Goal: Transaction & Acquisition: Purchase product/service

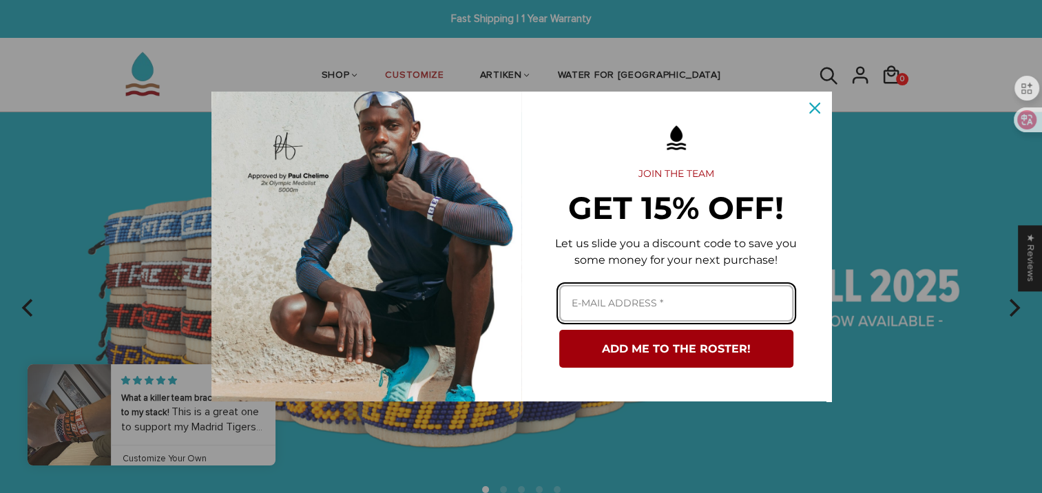
click at [645, 305] on input "Email field" at bounding box center [676, 303] width 234 height 37
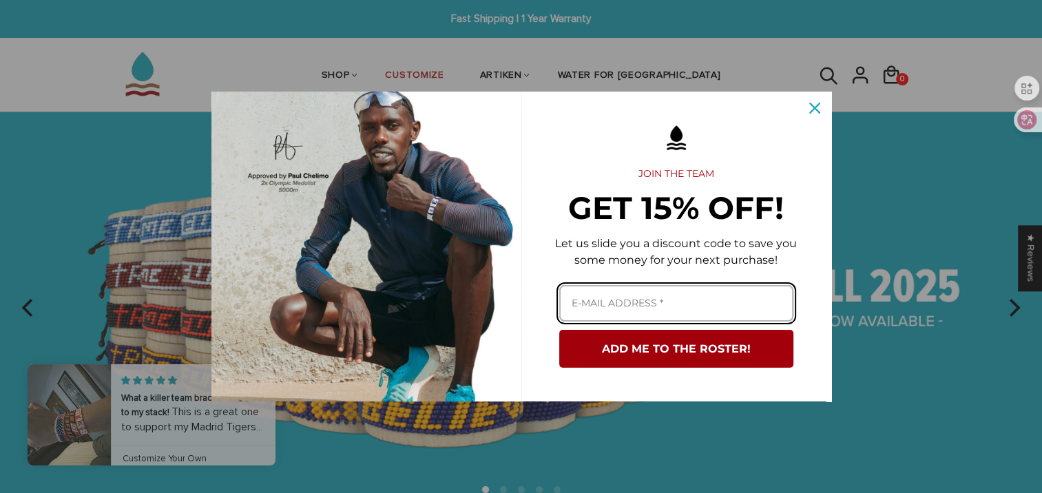
type input "131458b@gmail.com"
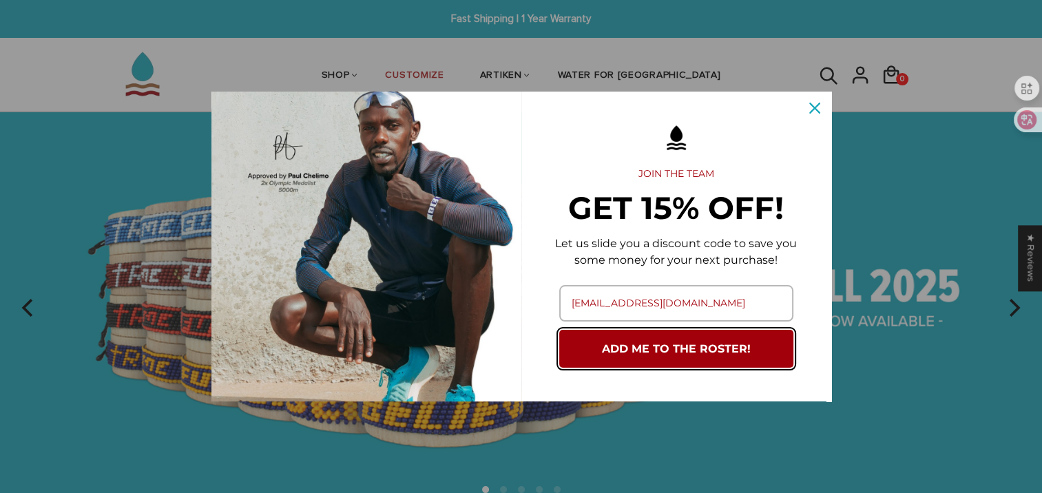
click at [608, 353] on button "ADD ME TO THE ROSTER!" at bounding box center [676, 349] width 234 height 38
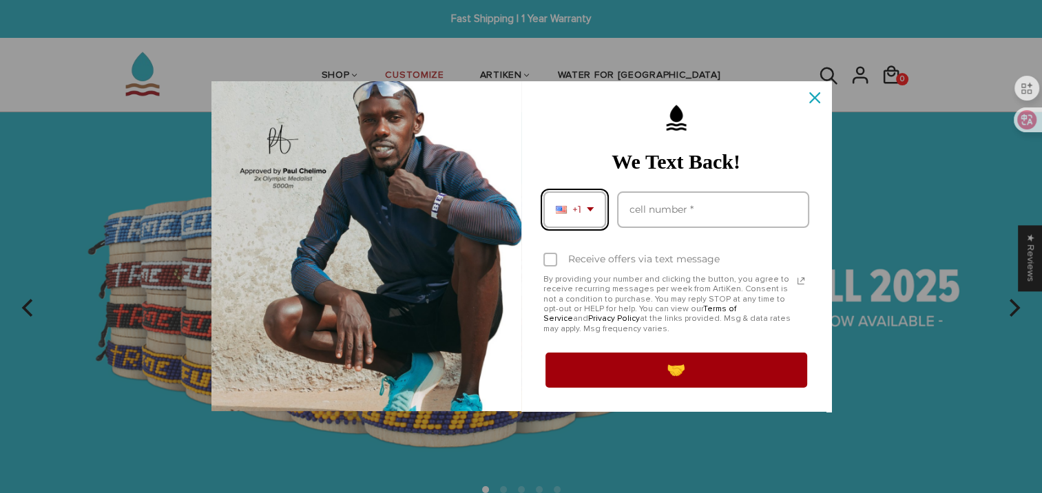
click at [581, 213] on div "+1" at bounding box center [574, 209] width 63 height 37
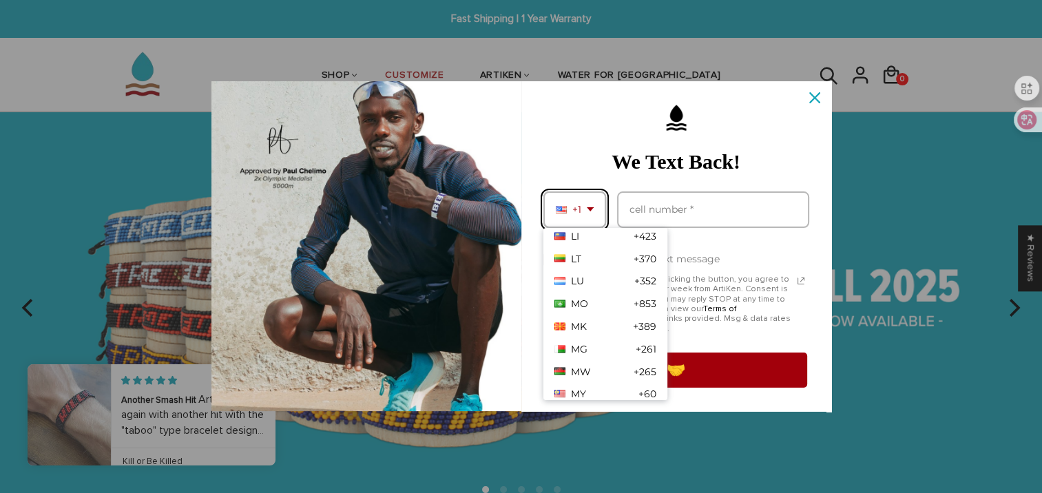
scroll to position [2697, 0]
click at [581, 304] on span "MO" at bounding box center [579, 304] width 17 height 12
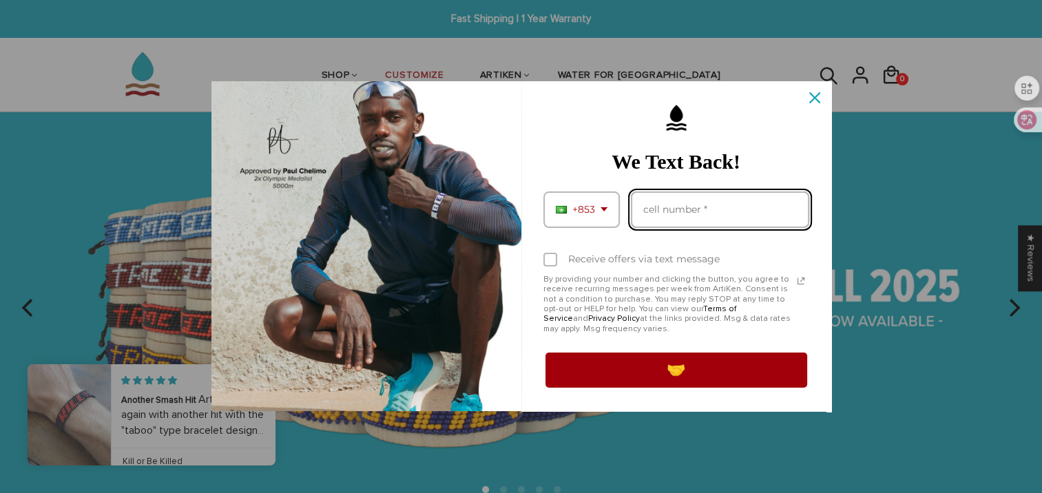
click at [675, 206] on input "Phone number field" at bounding box center [720, 209] width 178 height 37
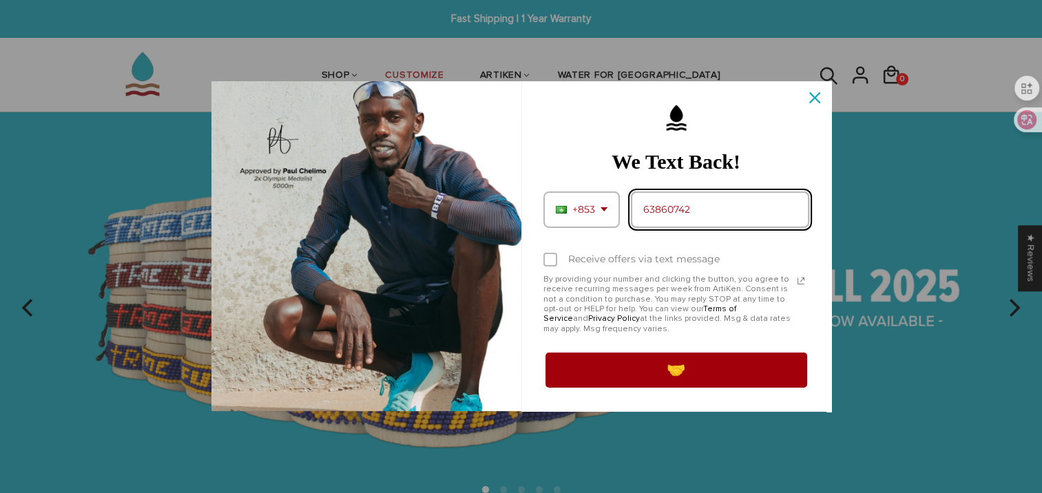
type input "63860742"
click at [546, 267] on label "Receive offers via text message" at bounding box center [676, 260] width 266 height 30
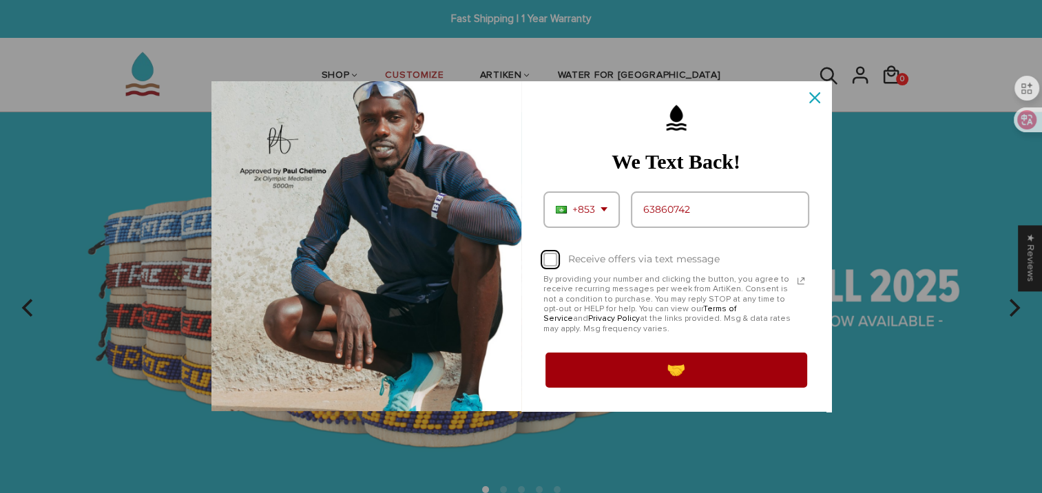
click at [546, 265] on input "Receive offers via text message" at bounding box center [547, 260] width 9 height 9
checkbox input "true"
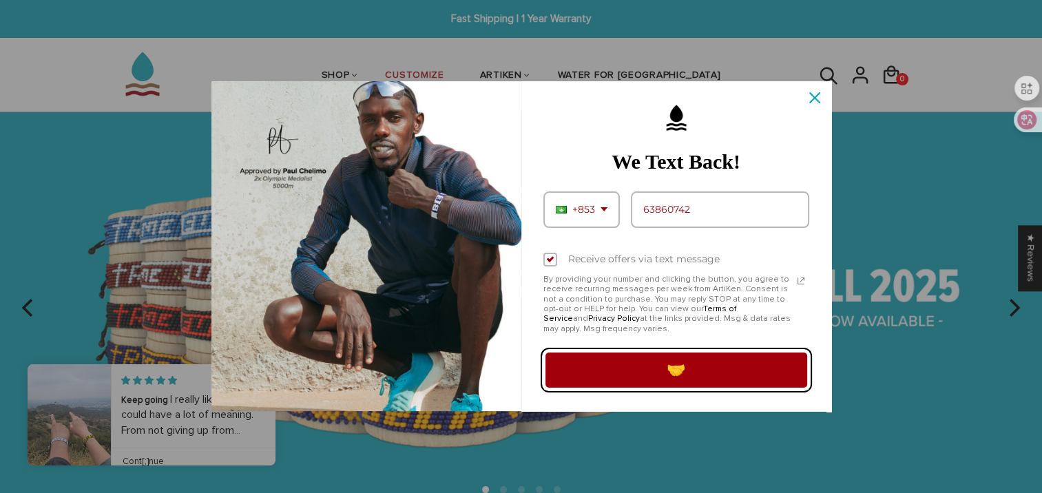
click at [625, 373] on button "🤝" at bounding box center [676, 370] width 266 height 39
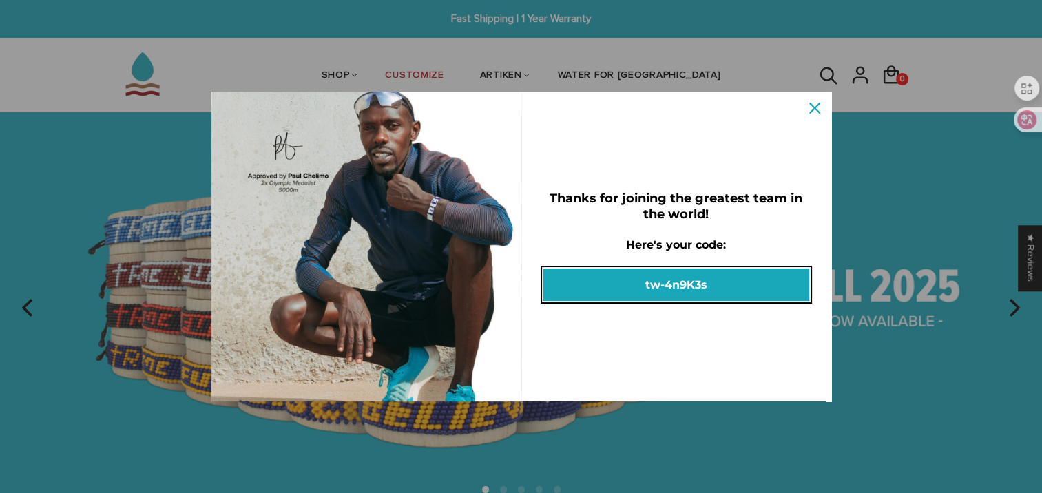
click at [625, 282] on button "tw-4n9K3s" at bounding box center [676, 285] width 266 height 32
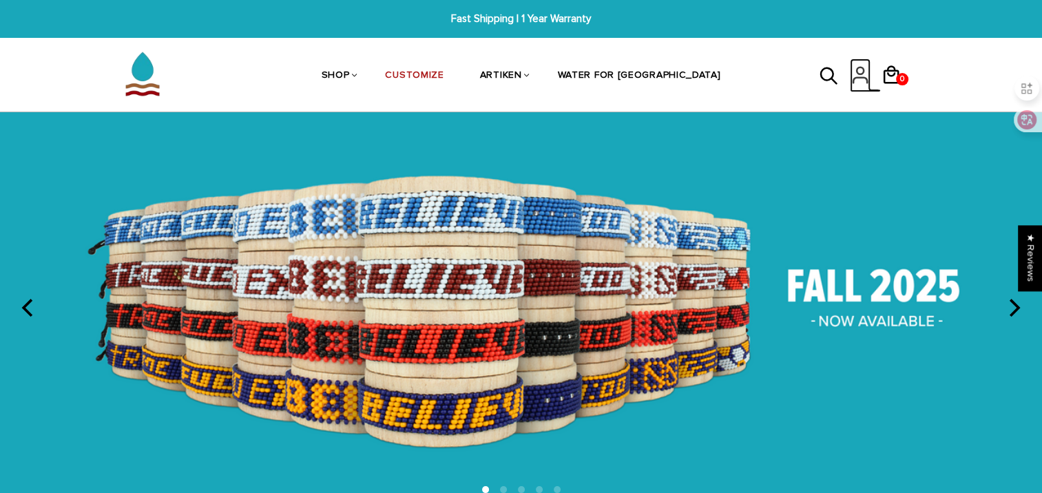
click at [860, 79] on icon at bounding box center [860, 75] width 21 height 33
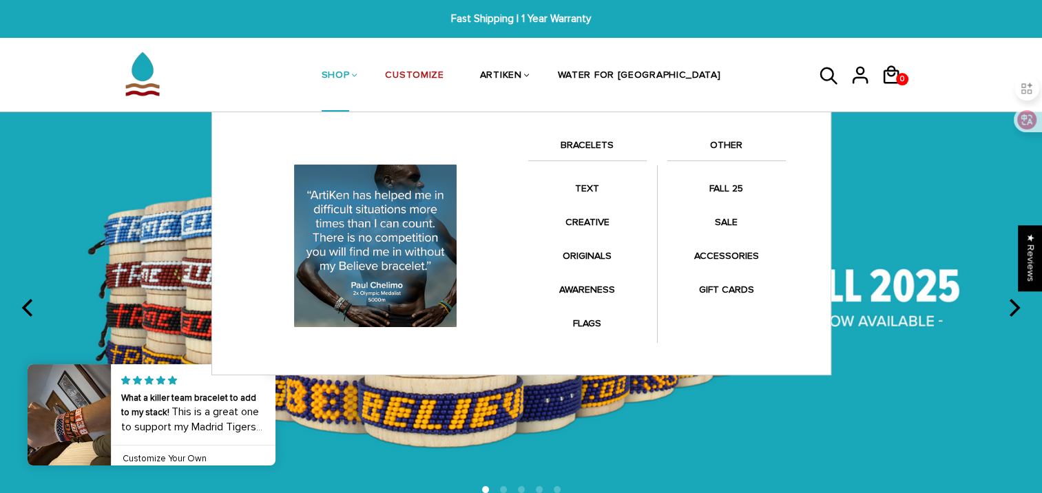
click at [350, 65] on link "SHOP" at bounding box center [336, 76] width 28 height 73
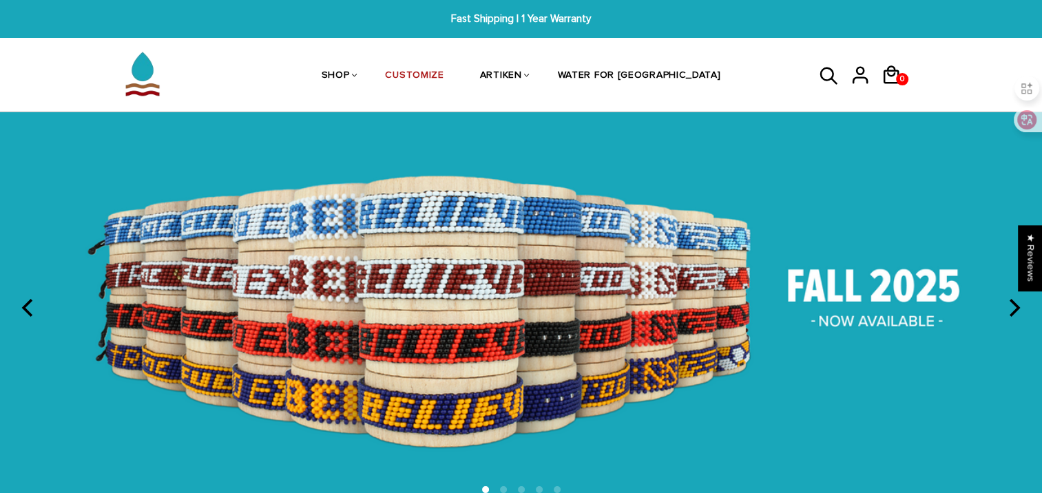
click at [480, 240] on img at bounding box center [521, 306] width 1042 height 388
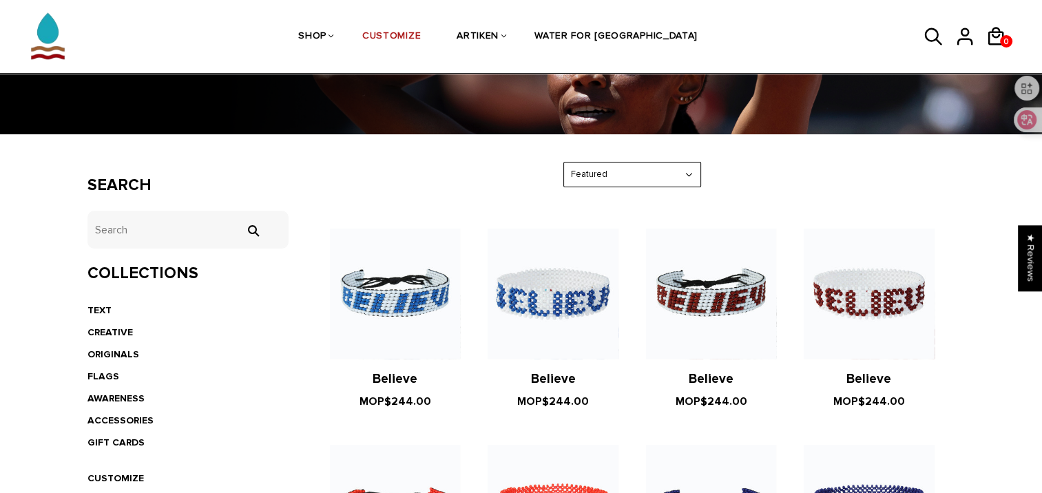
scroll to position [380, 0]
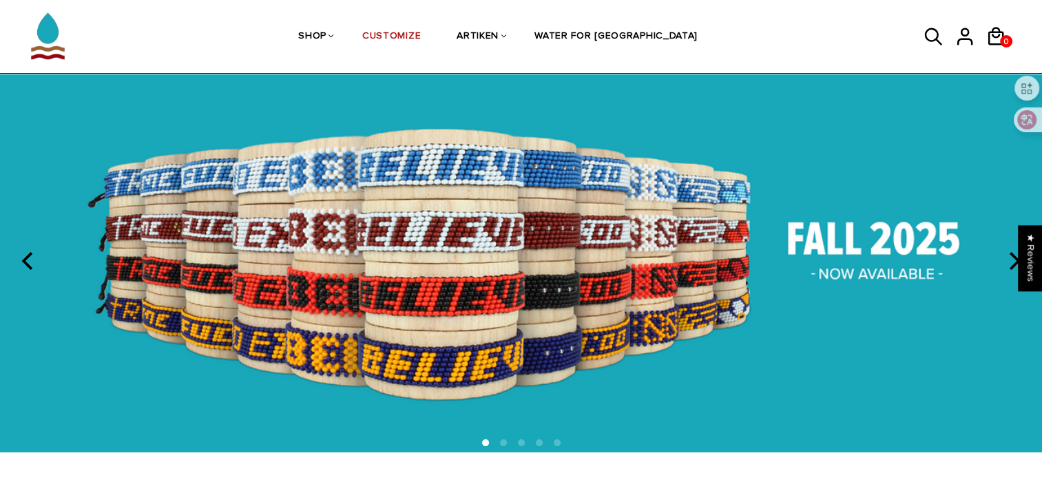
scroll to position [46, 0]
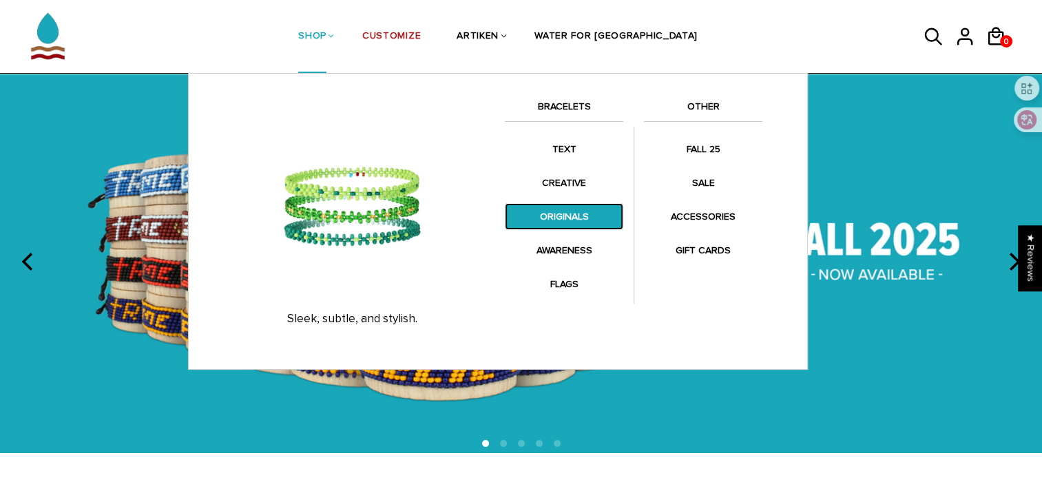
click at [550, 209] on link "ORIGINALS" at bounding box center [564, 216] width 118 height 27
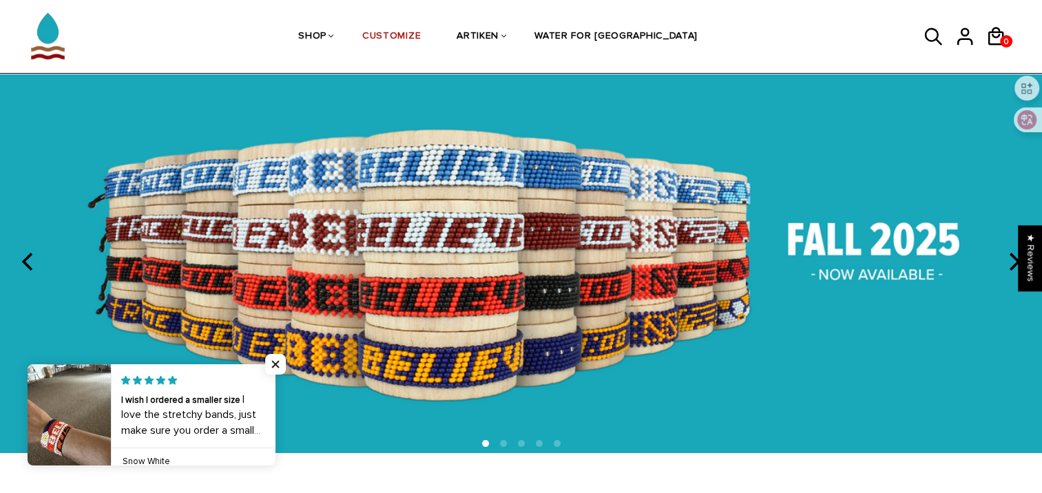
click at [597, 226] on img at bounding box center [521, 260] width 1042 height 388
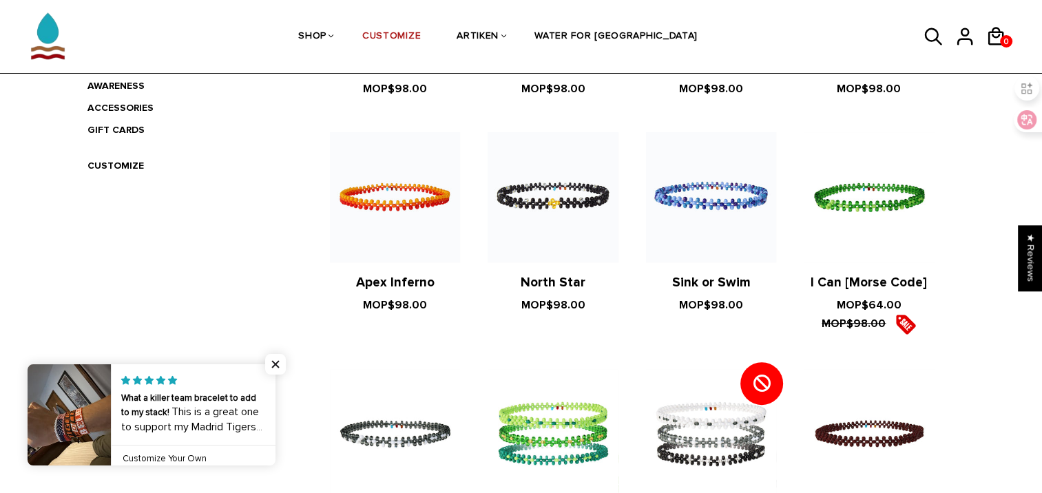
scroll to position [442, 0]
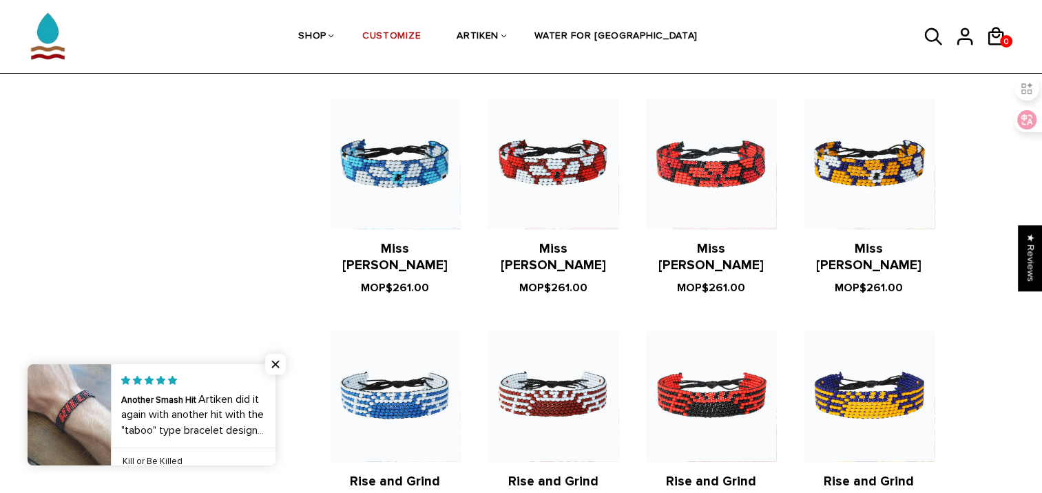
scroll to position [2348, 0]
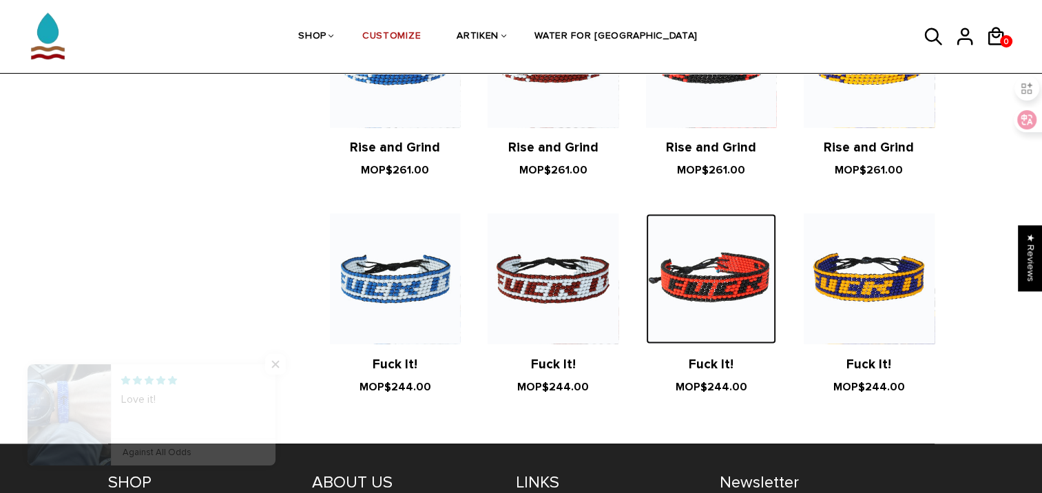
click at [732, 284] on img at bounding box center [711, 279] width 130 height 130
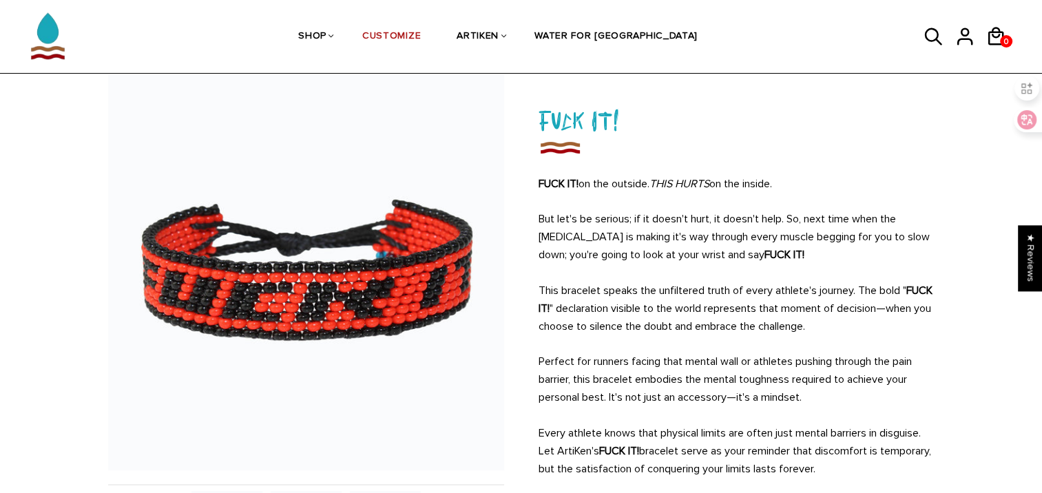
scroll to position [66, 0]
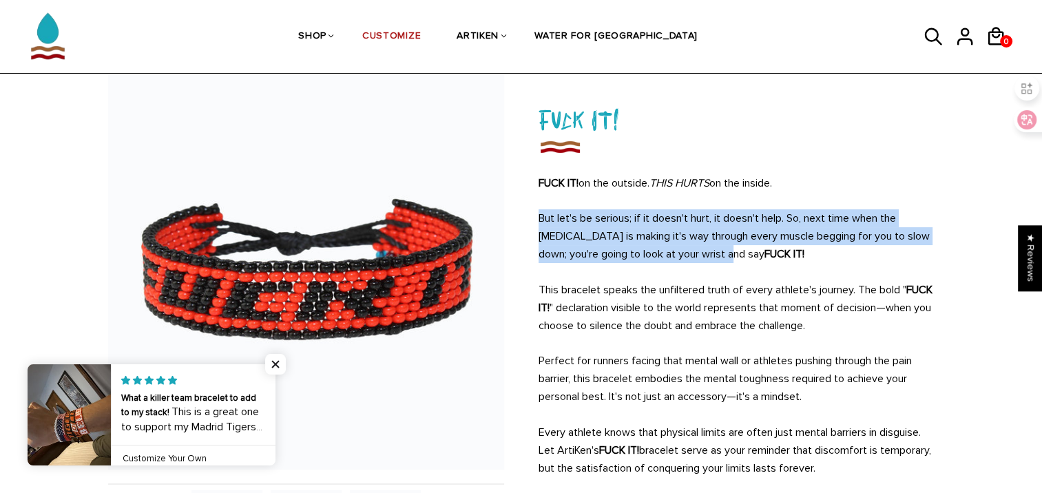
copy p "But let's be serious; if it doesn't hurt, it doesn't help. So, next time when t…"
drag, startPoint x: 537, startPoint y: 218, endPoint x: 689, endPoint y: 249, distance: 154.7
click at [689, 249] on p "But let's be serious; if it doesn't hurt, it doesn't help. So, next time when t…" at bounding box center [737, 236] width 396 height 54
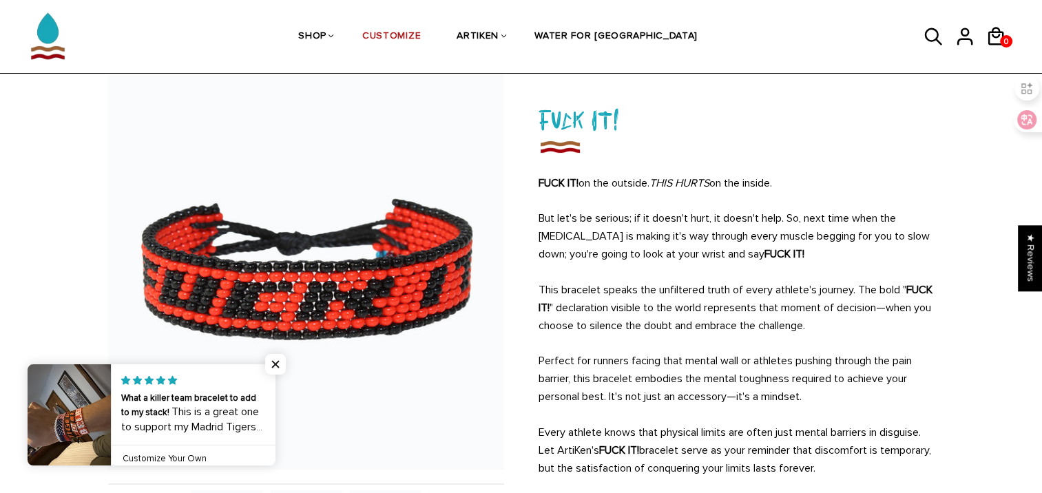
click at [696, 289] on p "This bracelet speaks the unfiltered truth of every athlete's journey. The bold …" at bounding box center [737, 308] width 396 height 54
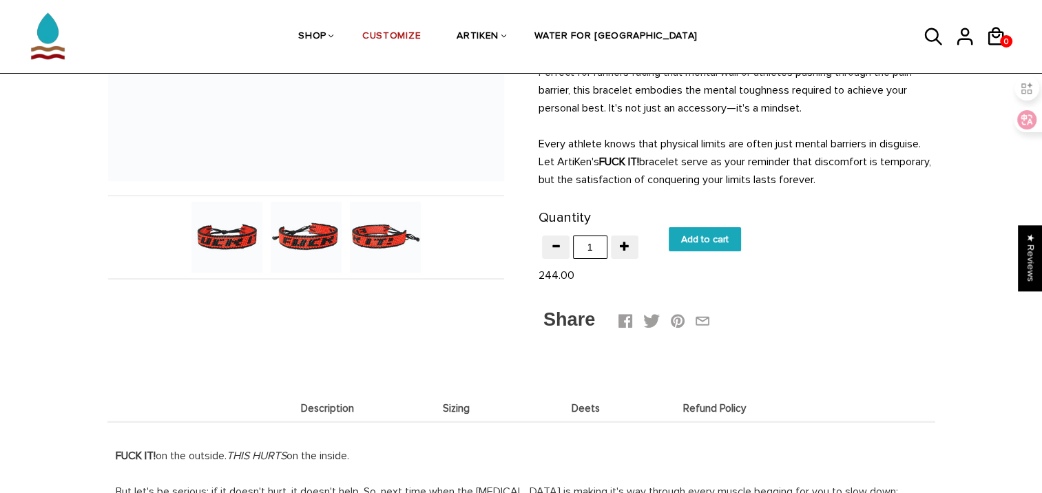
scroll to position [355, 0]
click at [708, 228] on input "Add to cart" at bounding box center [705, 239] width 72 height 24
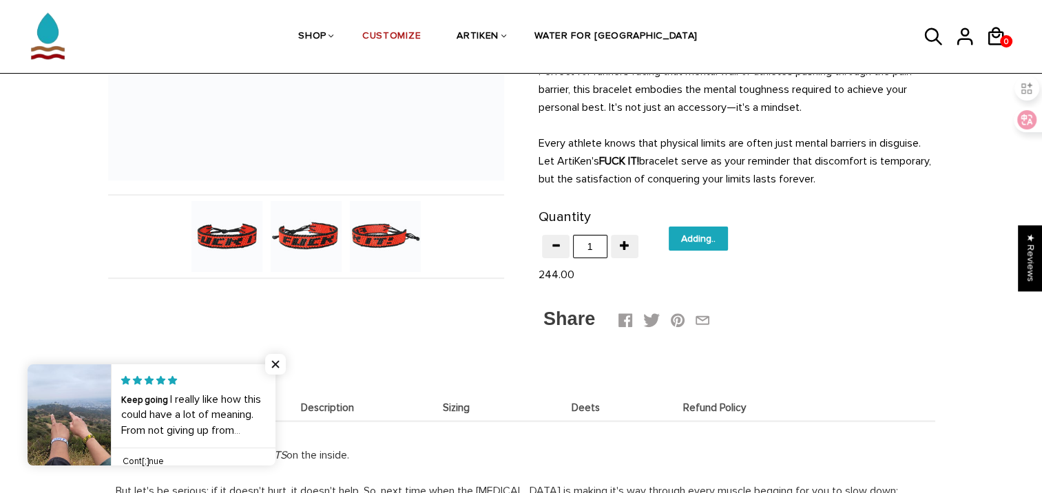
type input "Add to cart"
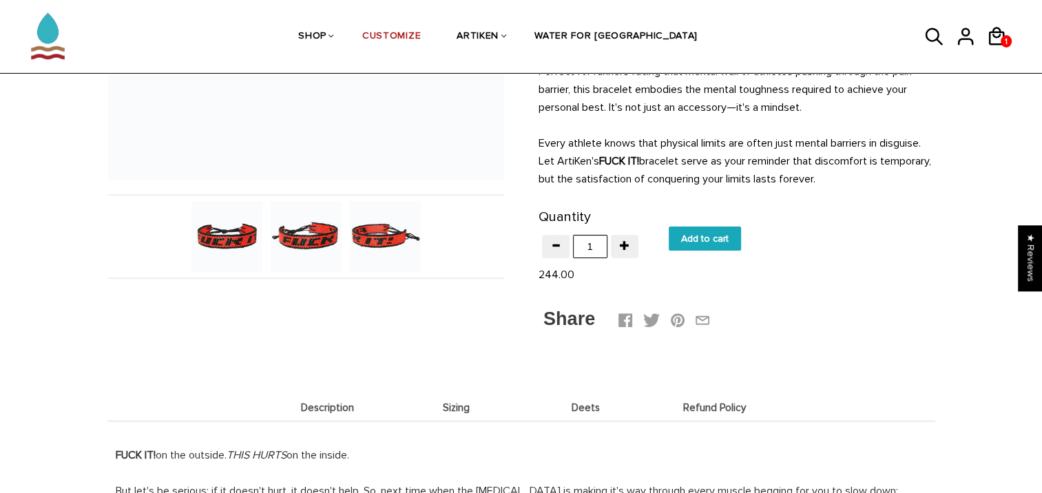
scroll to position [355, 0]
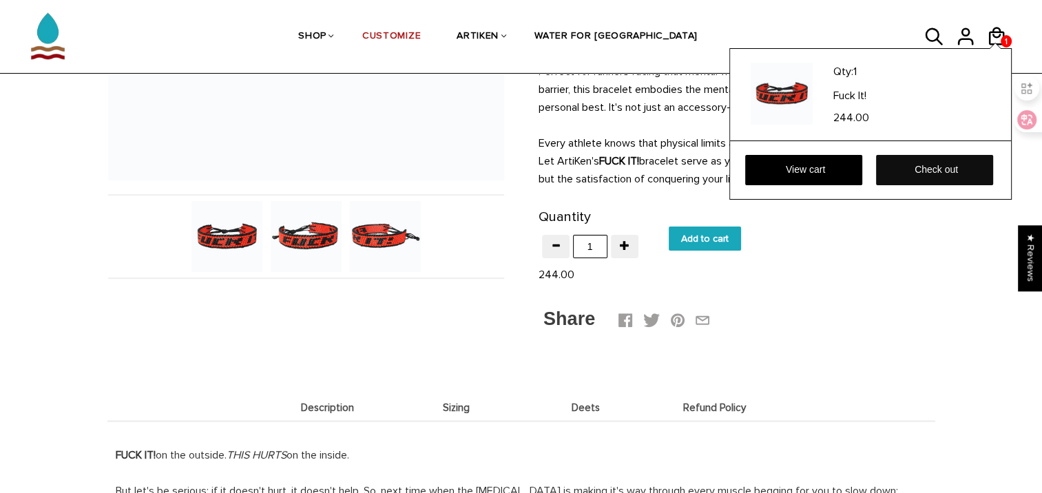
click at [940, 170] on link "Check out" at bounding box center [934, 170] width 117 height 30
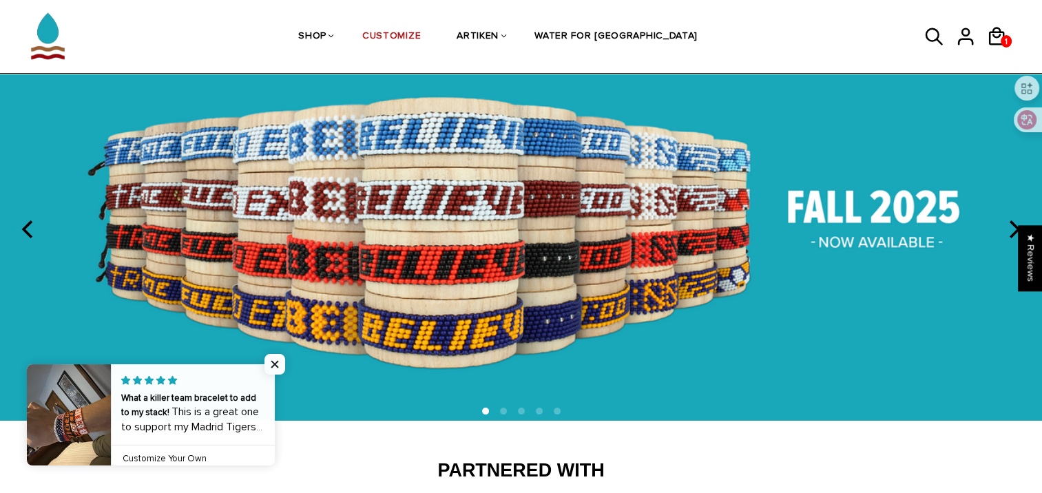
scroll to position [73, 0]
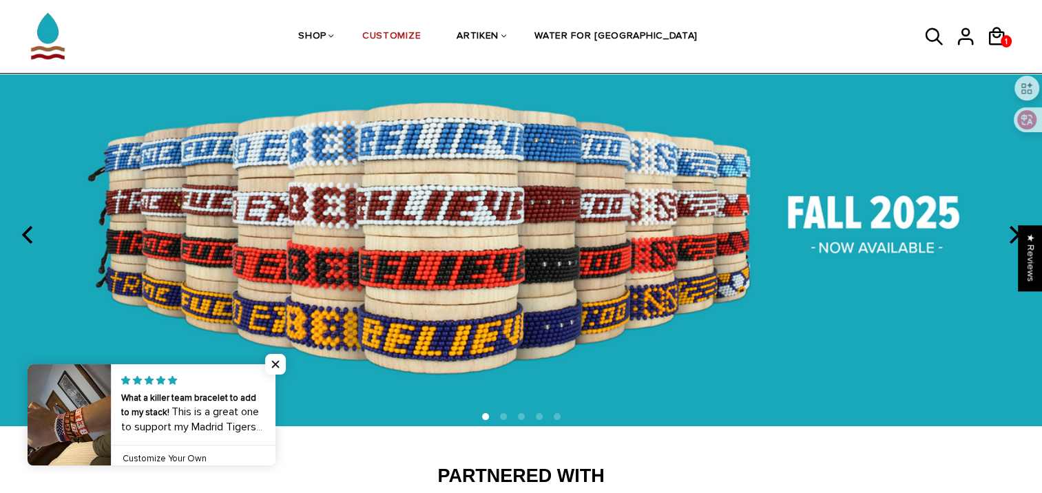
click at [953, 233] on img at bounding box center [521, 233] width 1042 height 388
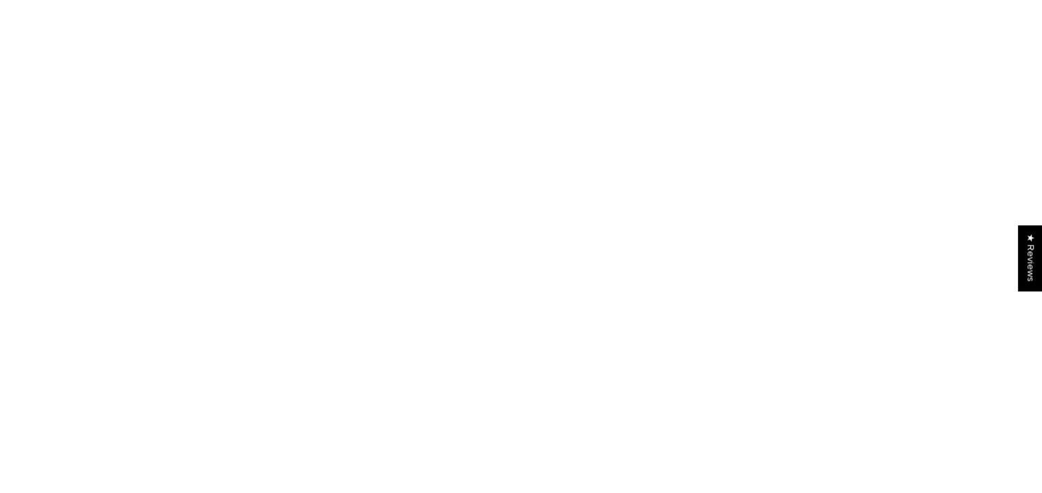
scroll to position [355, 0]
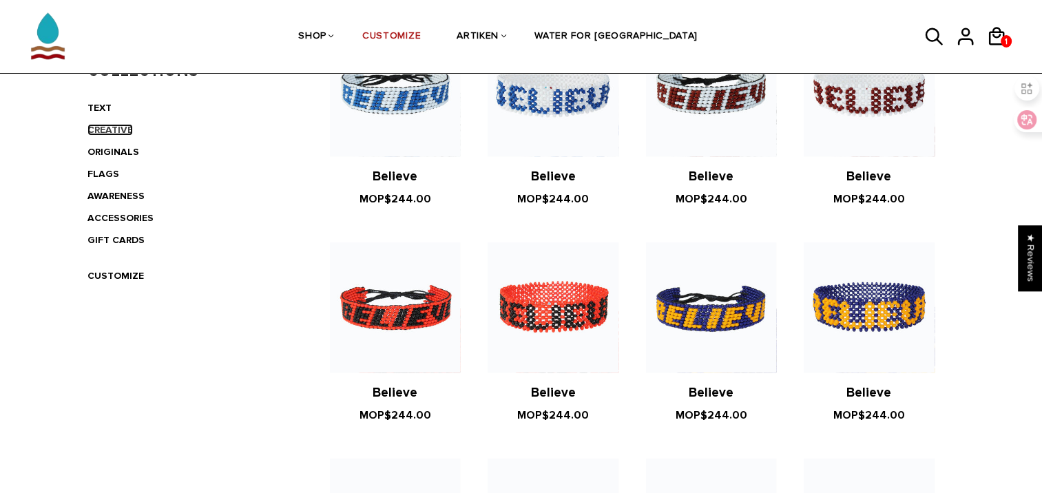
click at [116, 126] on link "CREATIVE" at bounding box center [109, 130] width 45 height 12
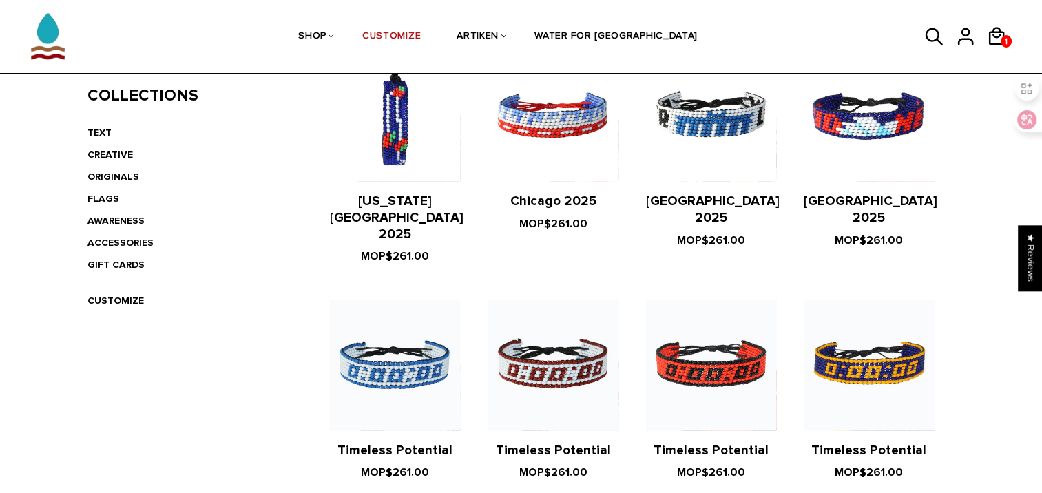
scroll to position [263, 0]
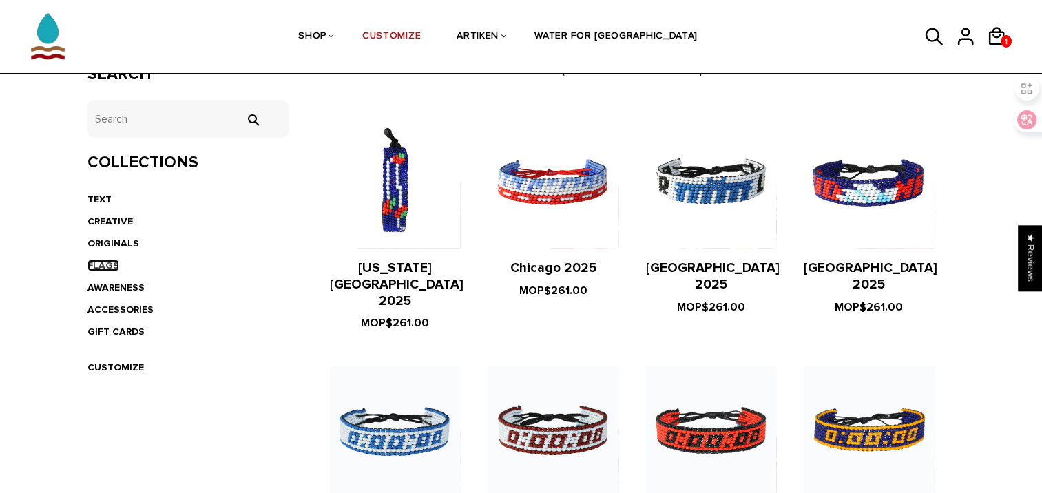
click at [101, 265] on link "FLAGS" at bounding box center [103, 266] width 32 height 12
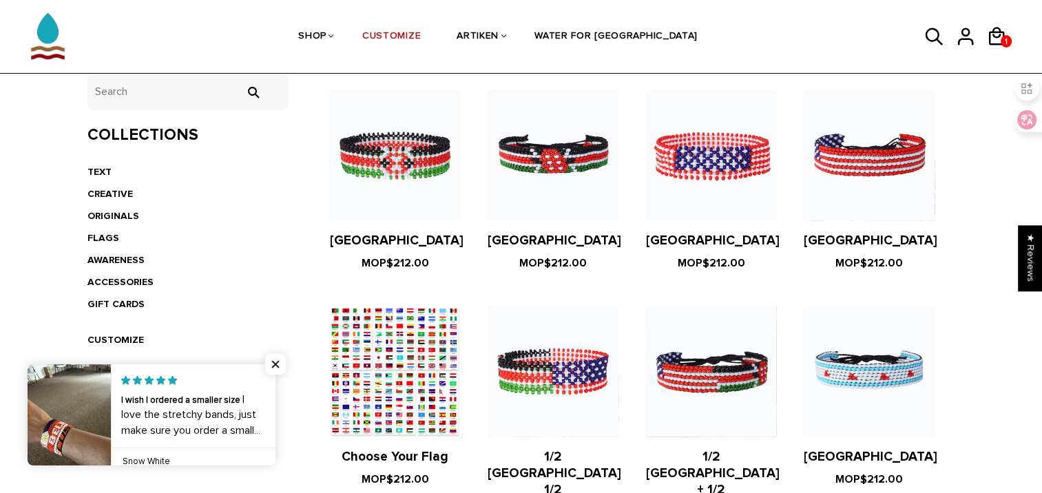
scroll to position [278, 0]
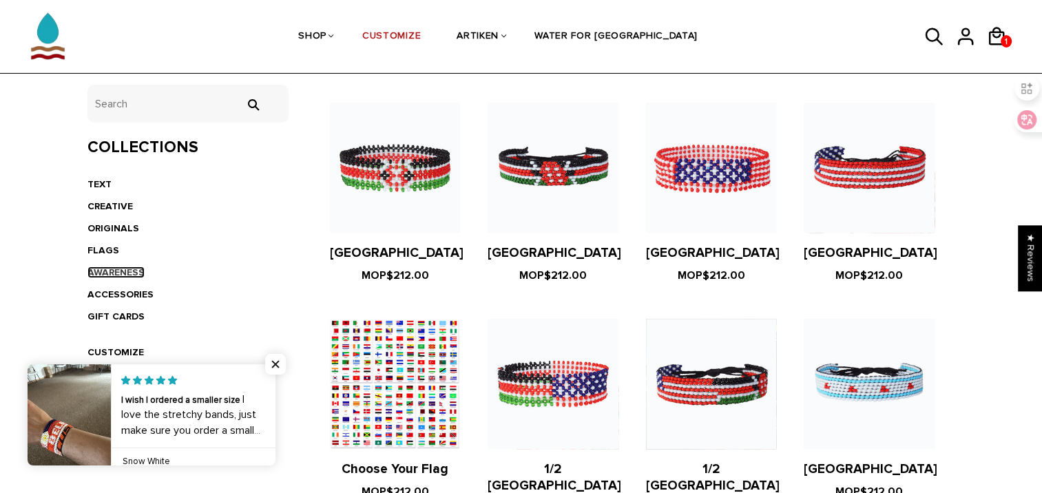
click at [115, 272] on link "AWARENESS" at bounding box center [115, 273] width 57 height 12
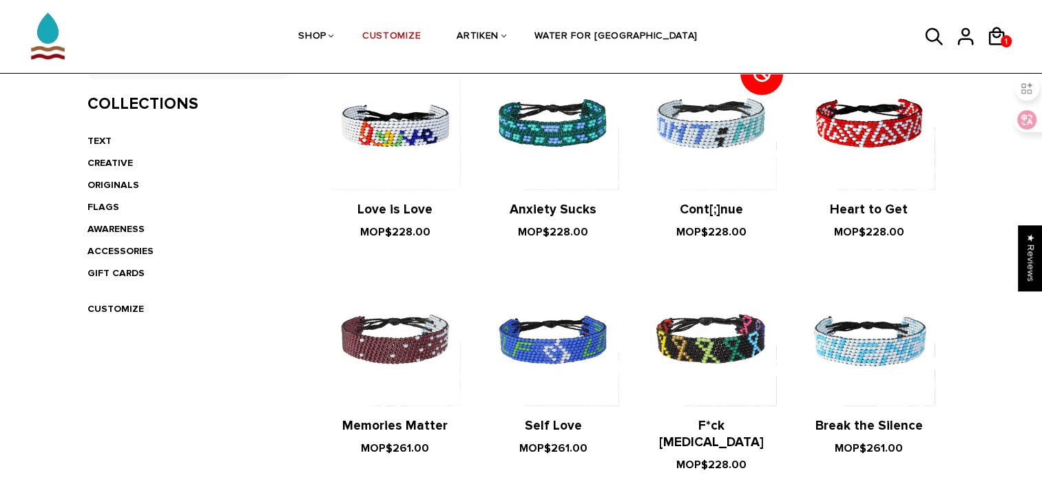
scroll to position [319, 0]
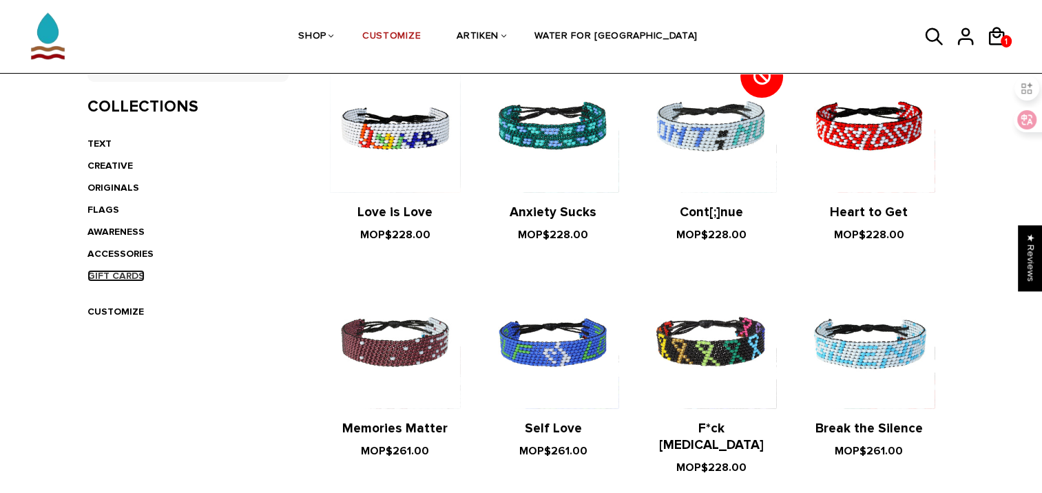
click at [130, 270] on link "GIFT CARDS" at bounding box center [115, 276] width 57 height 12
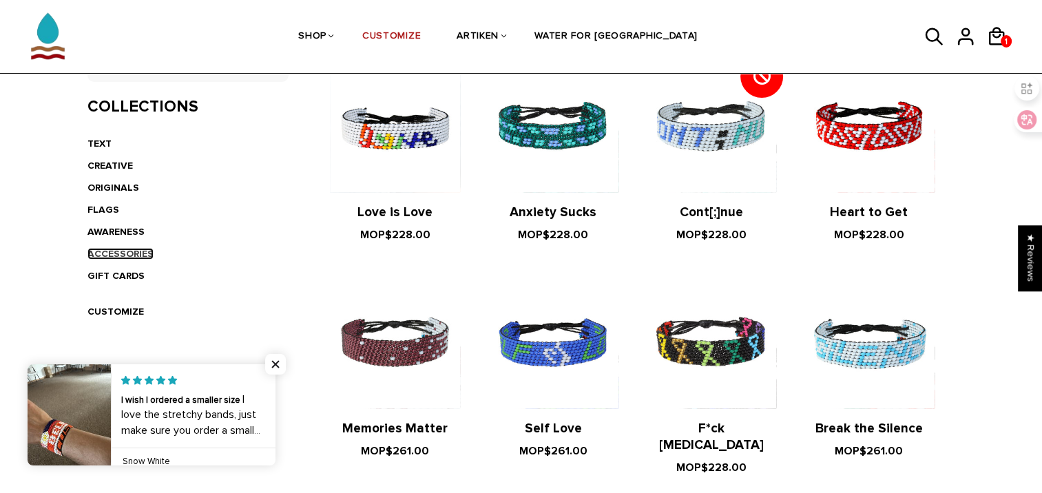
click at [124, 250] on link "ACCESSORIES" at bounding box center [120, 254] width 66 height 12
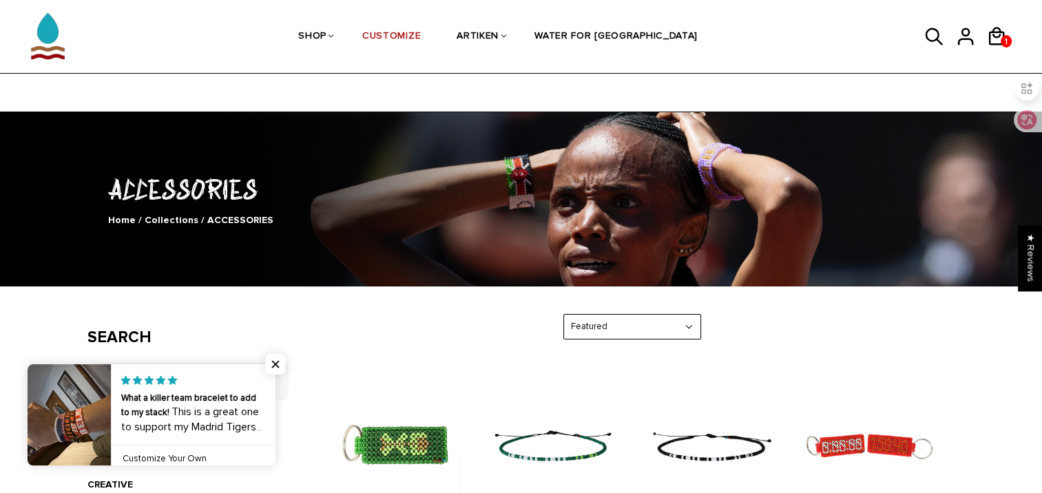
scroll to position [242, 0]
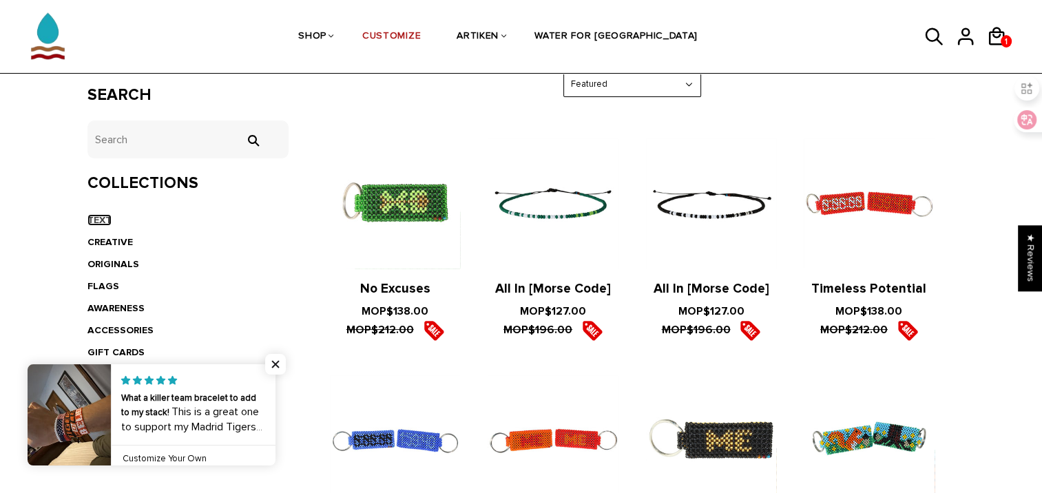
click at [93, 220] on link "TEXT" at bounding box center [99, 220] width 24 height 12
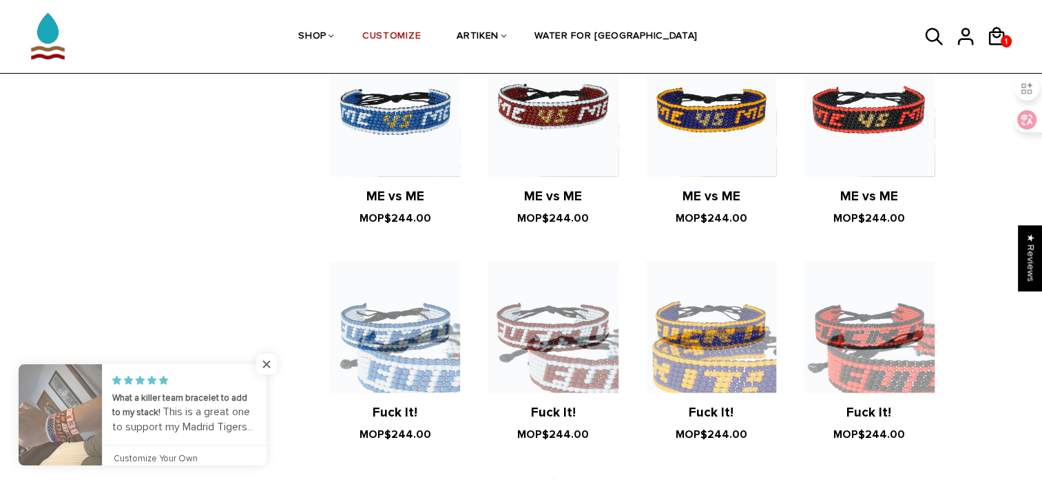
scroll to position [1207, 0]
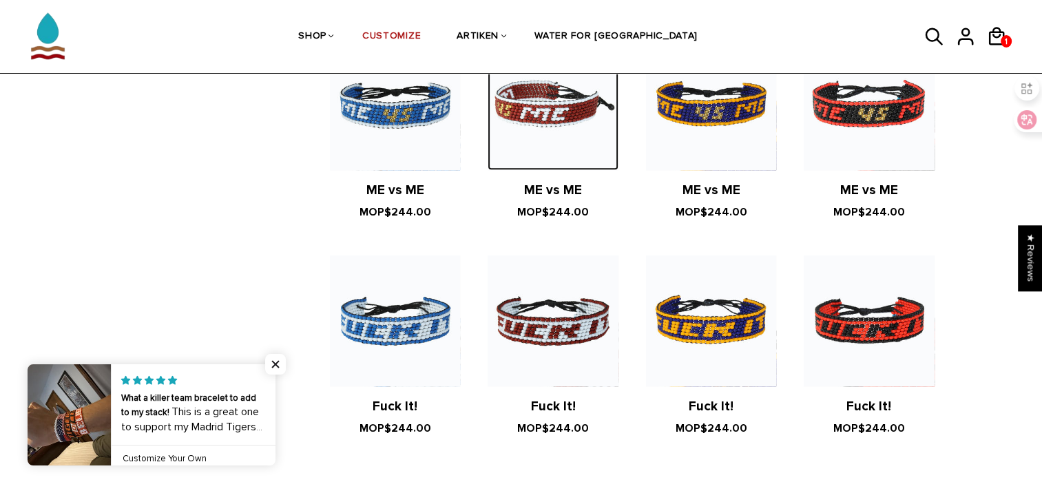
click at [574, 105] on img at bounding box center [553, 104] width 130 height 130
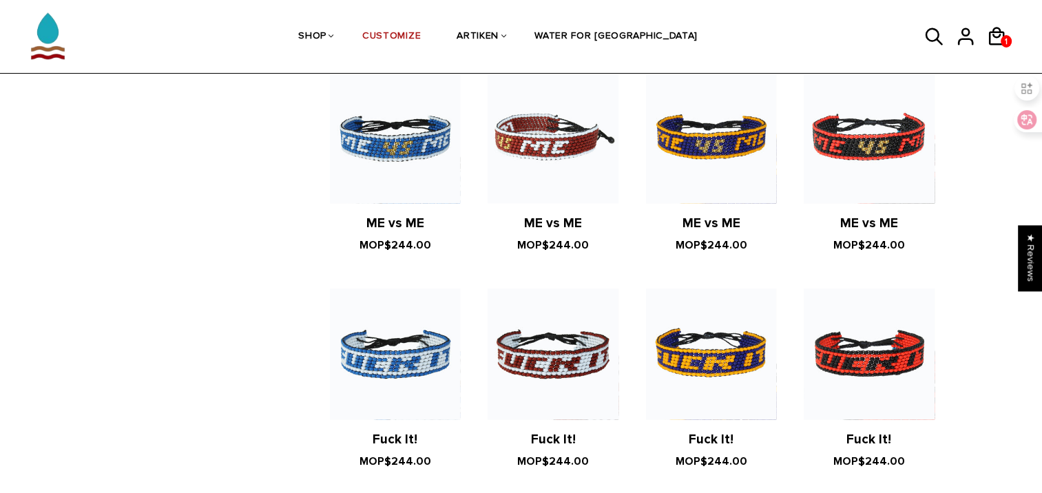
scroll to position [1174, 0]
click at [538, 174] on img at bounding box center [553, 137] width 130 height 130
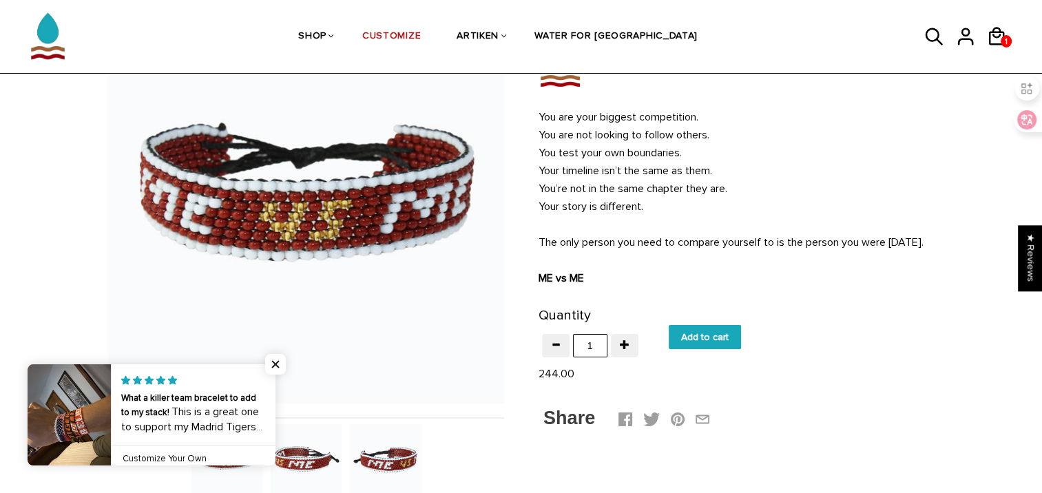
scroll to position [120, 0]
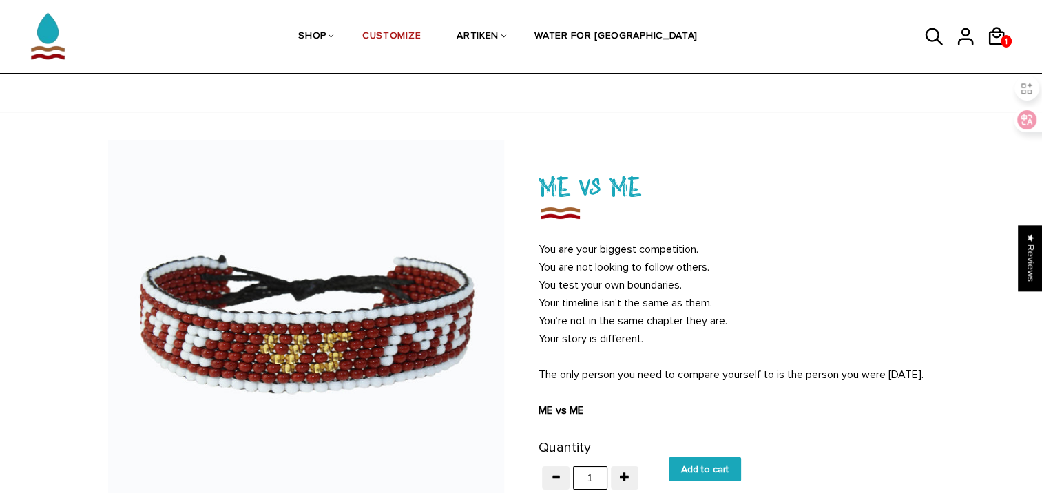
scroll to position [162, 0]
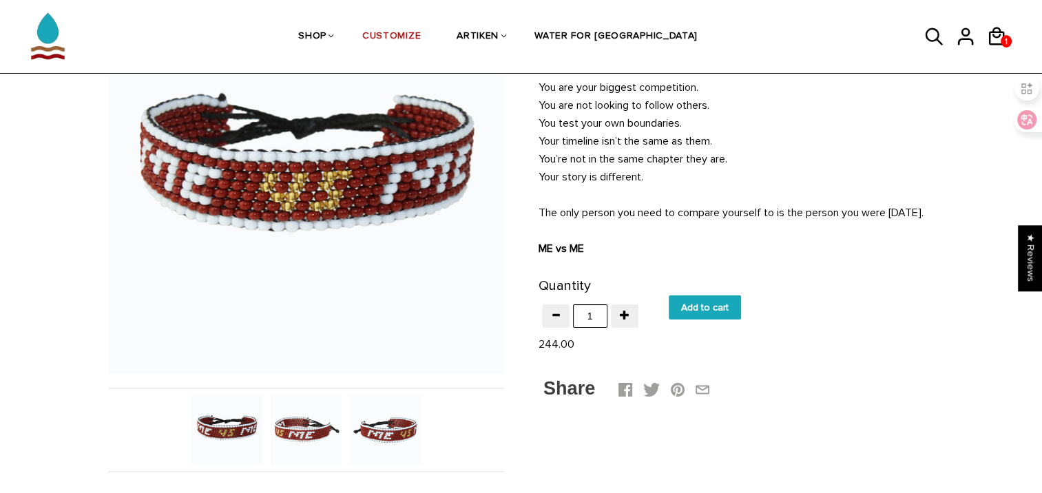
click at [696, 315] on input "Add to cart" at bounding box center [705, 308] width 72 height 24
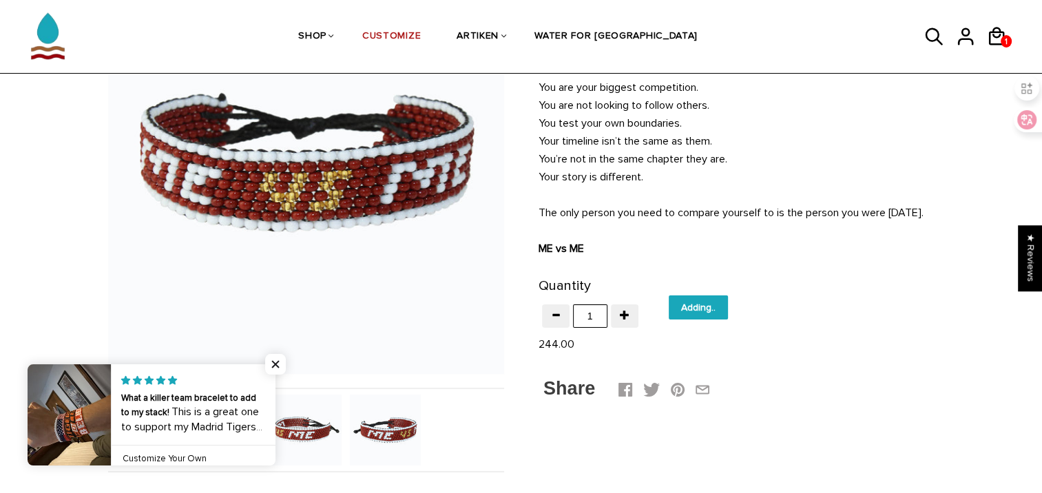
type input "Add to cart"
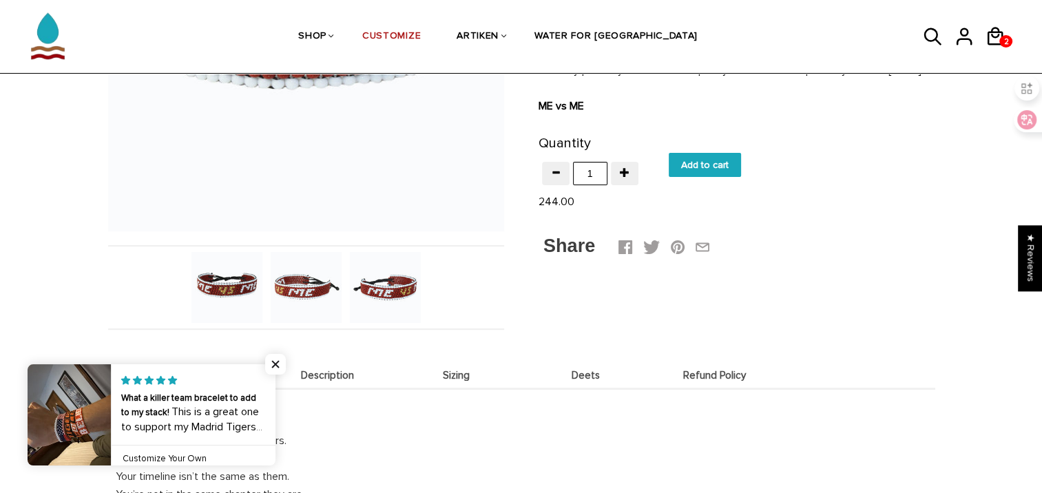
scroll to position [0, 0]
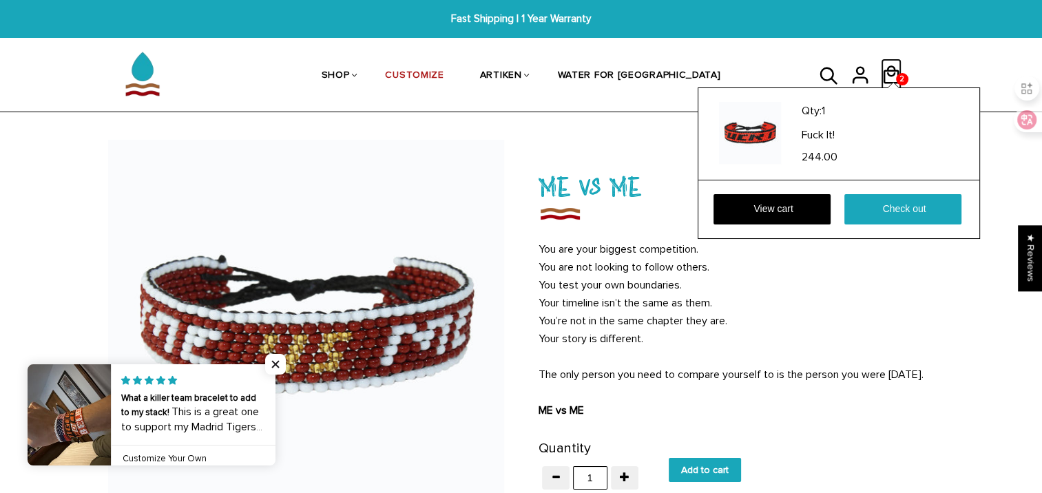
click at [890, 71] on icon at bounding box center [892, 75] width 16 height 18
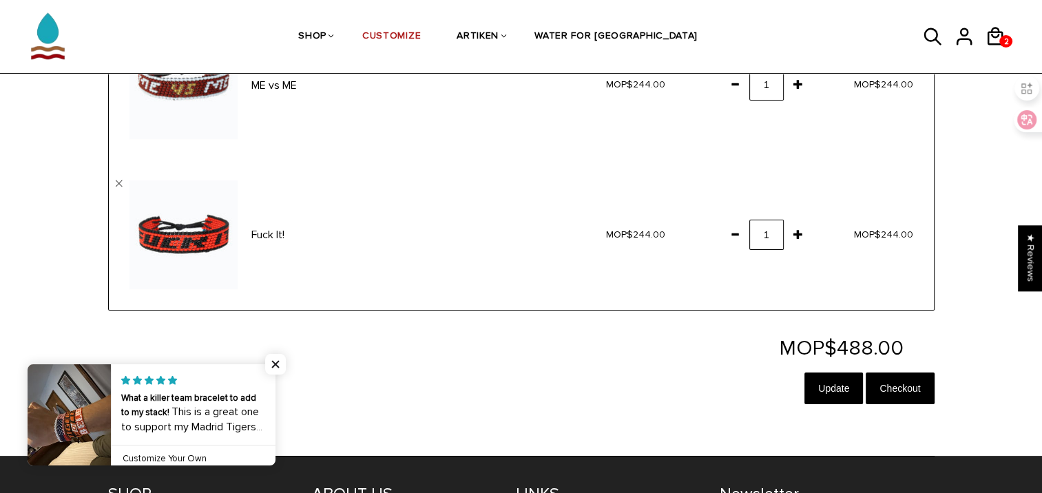
scroll to position [173, 0]
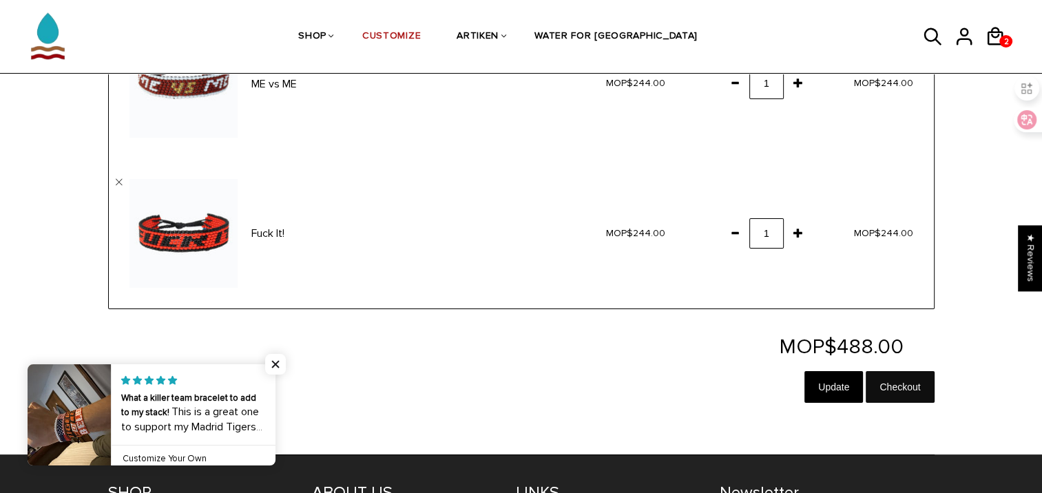
click at [907, 377] on input "Checkout" at bounding box center [900, 387] width 68 height 32
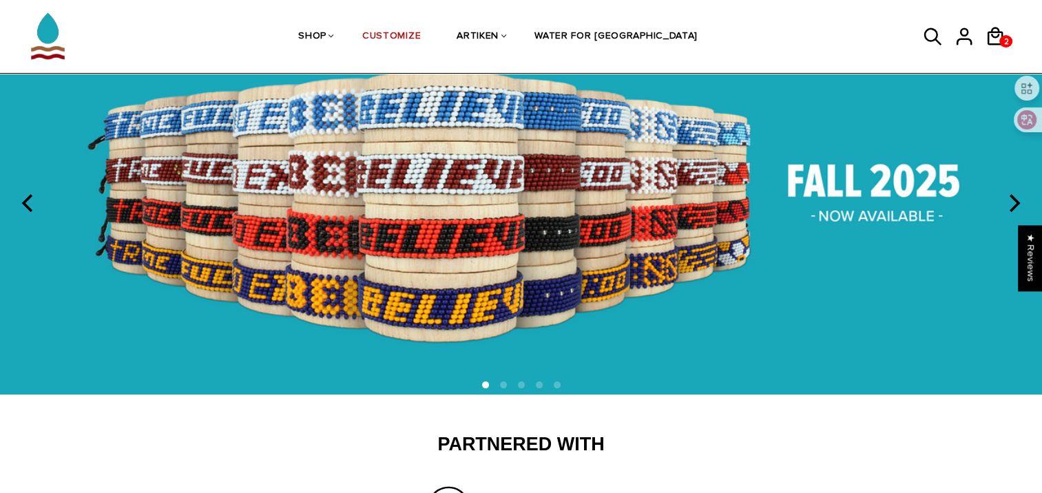
scroll to position [113, 0]
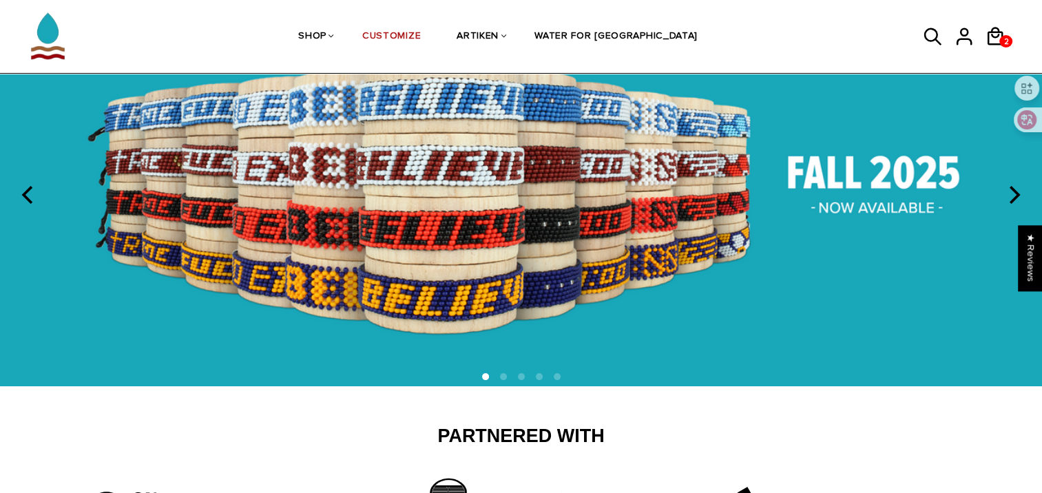
click at [468, 185] on img at bounding box center [521, 193] width 1042 height 388
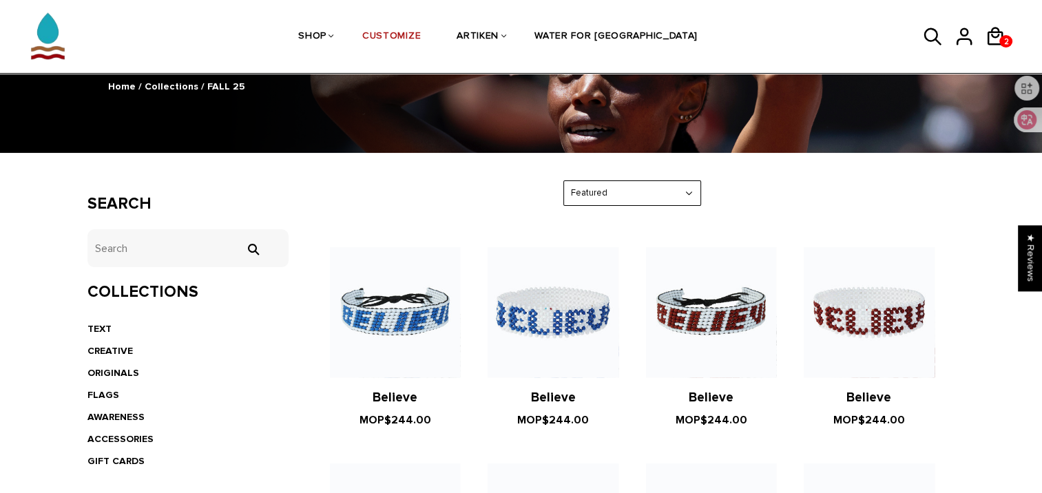
scroll to position [76, 0]
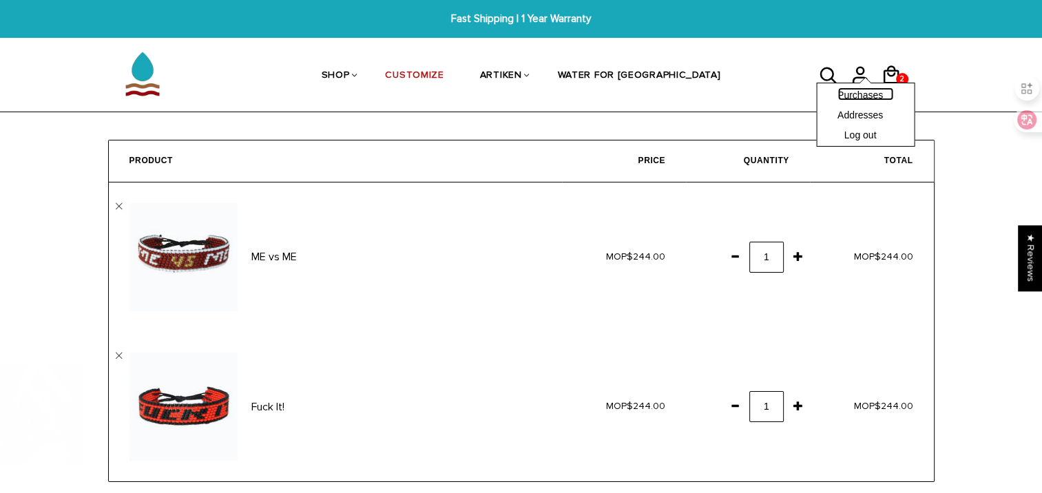
click at [853, 97] on link "Purchases" at bounding box center [866, 93] width 56 height 13
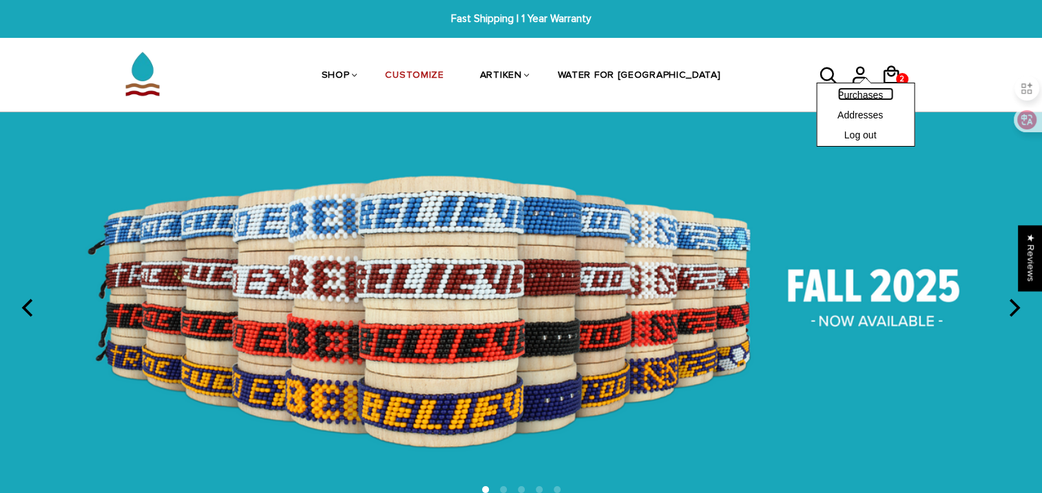
click at [855, 91] on link "Purchases" at bounding box center [866, 93] width 56 height 13
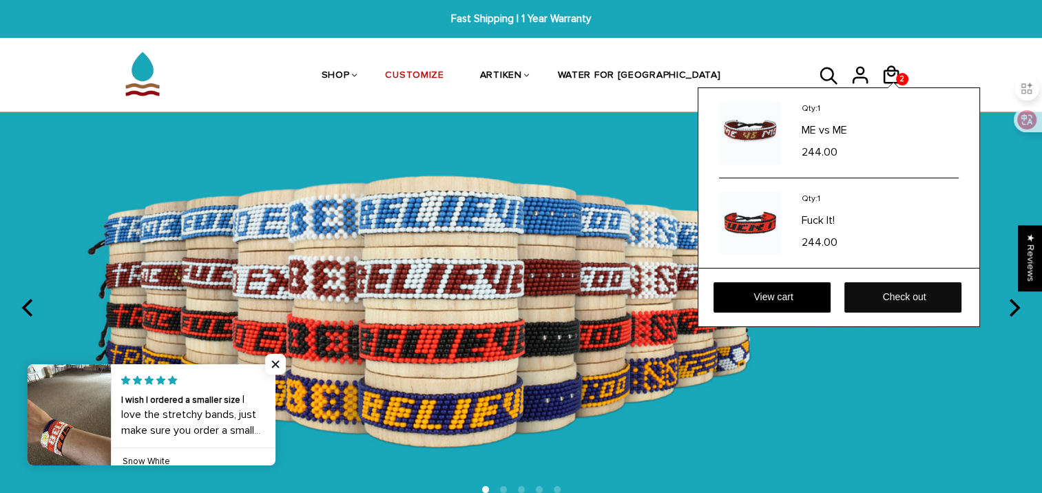
click at [869, 295] on link "Check out" at bounding box center [903, 297] width 117 height 30
